Goal: Task Accomplishment & Management: Use online tool/utility

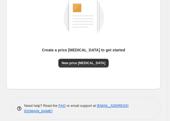
scroll to position [86, 0]
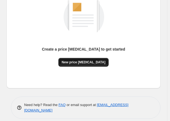
click at [94, 64] on span "New price [MEDICAL_DATA]" at bounding box center [84, 62] width 44 height 4
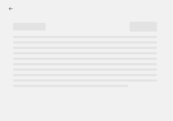
select select "percentage"
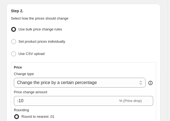
scroll to position [136, 0]
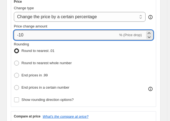
click at [51, 37] on input "-10" at bounding box center [66, 35] width 104 height 10
type input "-1"
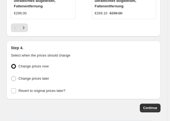
scroll to position [781, 0]
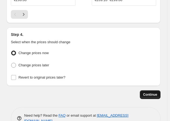
type input "-25"
click at [155, 92] on span "Continue" at bounding box center [150, 94] width 14 height 4
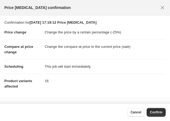
click at [160, 109] on button "Confirm" at bounding box center [156, 112] width 19 height 9
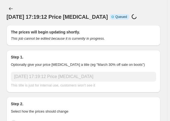
scroll to position [781, 0]
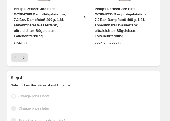
select select "percentage"
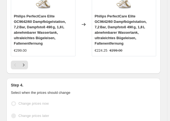
scroll to position [0, 0]
